Goal: Transaction & Acquisition: Purchase product/service

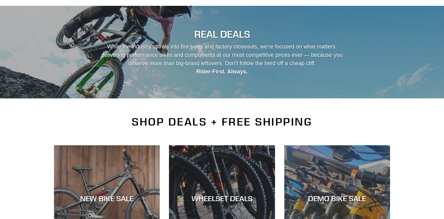
scroll to position [111, 0]
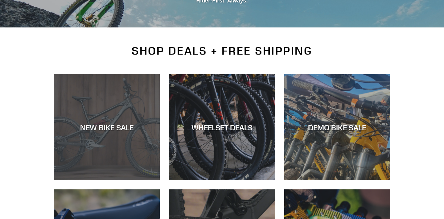
click at [104, 129] on div "NEW BIKE SALE" at bounding box center [107, 127] width 106 height 9
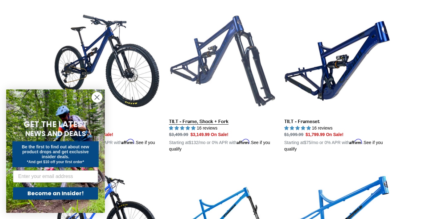
scroll to position [796, 0]
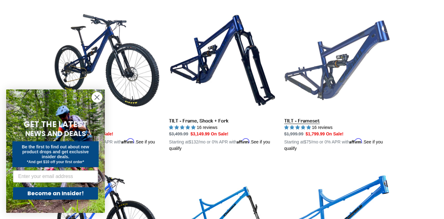
click at [292, 118] on link "TILT - Frameset" at bounding box center [337, 79] width 106 height 144
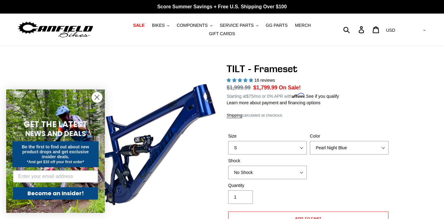
select select "highest-rating"
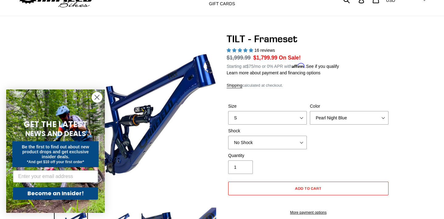
scroll to position [30, 0]
select select "XL"
select select "RockShox Deluxe Ultimate"
